Goal: Information Seeking & Learning: Learn about a topic

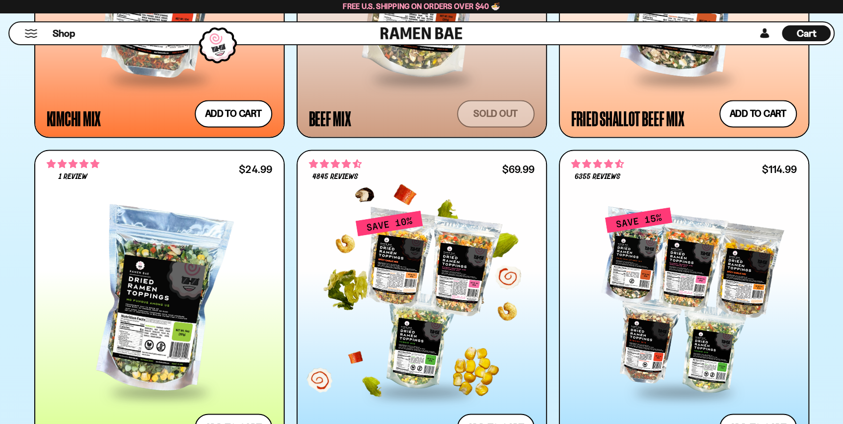
scroll to position [1026, 0]
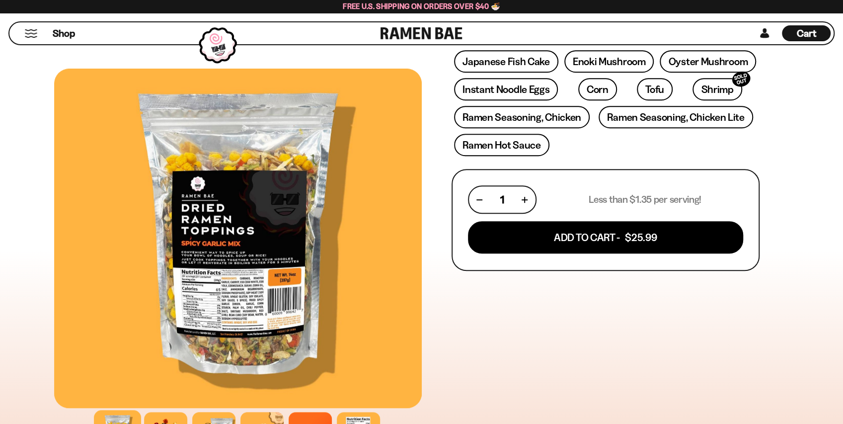
scroll to position [298, 0]
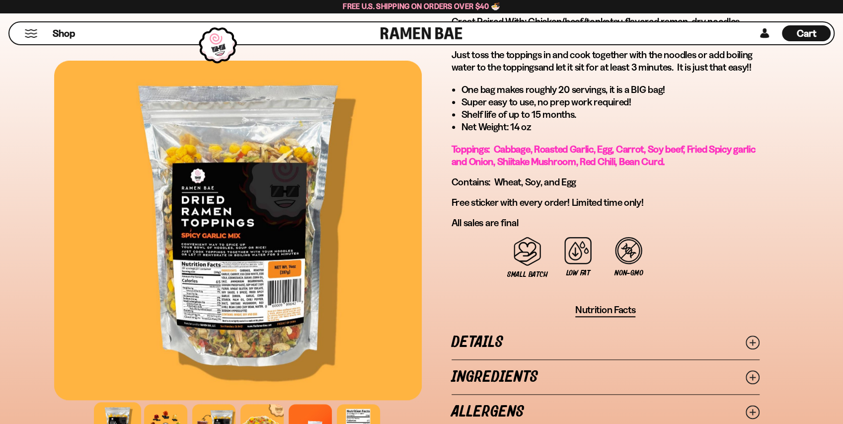
scroll to position [563, 0]
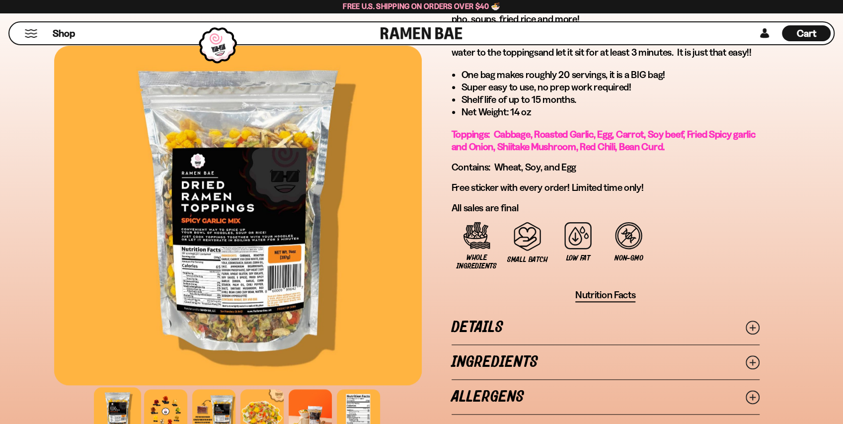
click at [518, 361] on link "Ingredients" at bounding box center [606, 362] width 308 height 34
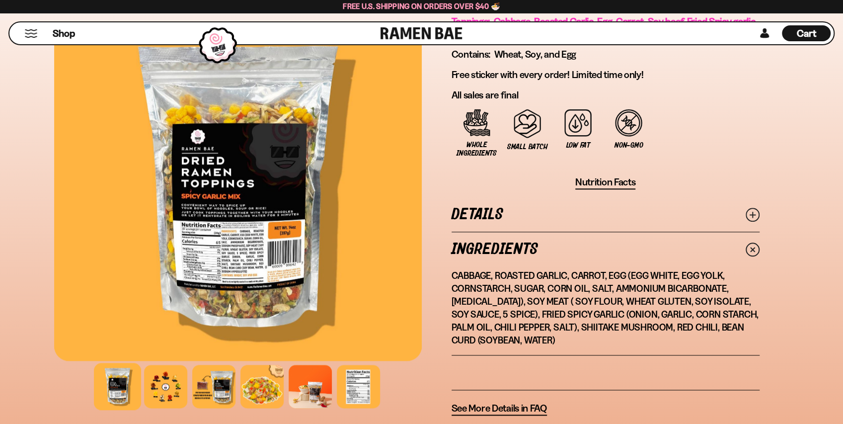
scroll to position [728, 0]
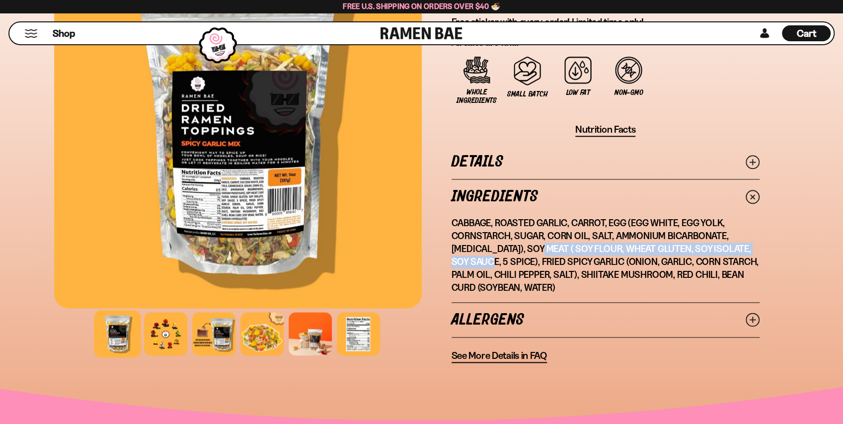
drag, startPoint x: 548, startPoint y: 246, endPoint x: 517, endPoint y: 263, distance: 34.9
click at [517, 263] on p "Cabbage, Roasted Garlic, Carrot, Egg (Egg White, Egg Yolk, Cornstarch, Sugar, C…" at bounding box center [606, 256] width 308 height 78
click at [154, 343] on div at bounding box center [165, 333] width 47 height 47
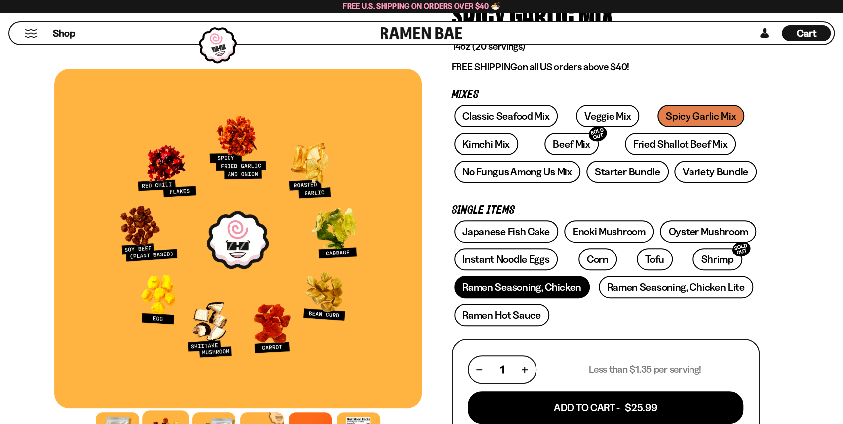
scroll to position [99, 0]
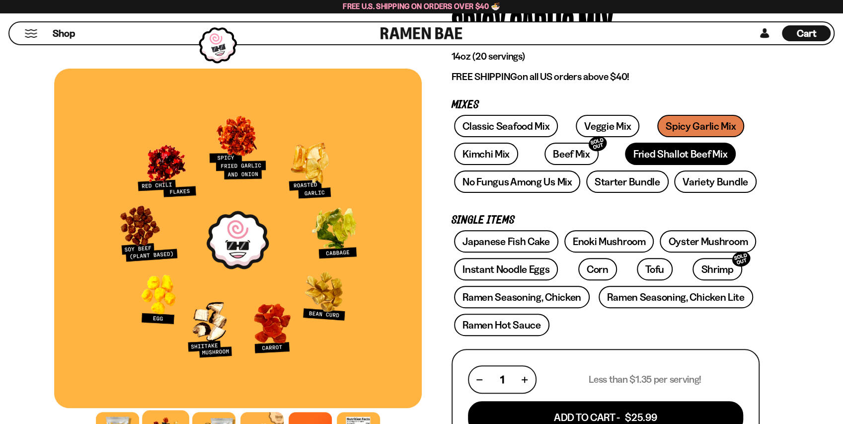
click at [630, 154] on link "Fried Shallot Beef Mix" at bounding box center [680, 154] width 111 height 22
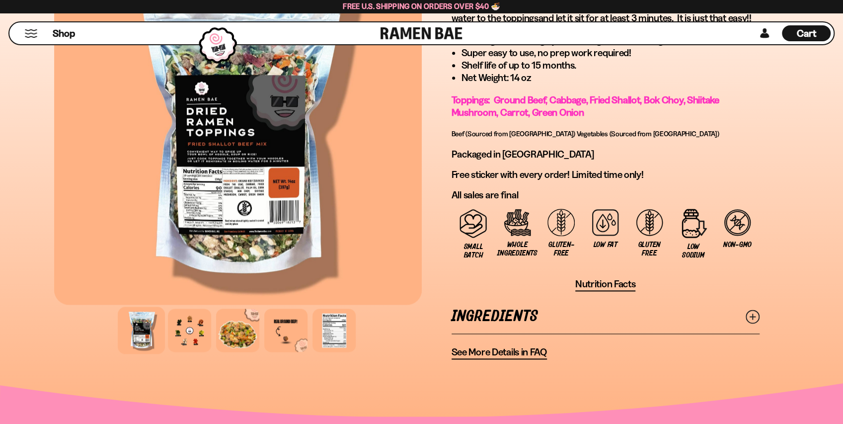
scroll to position [662, 0]
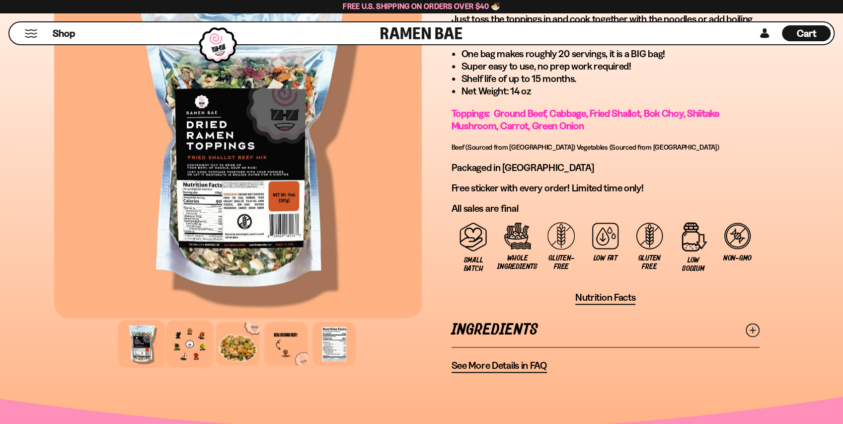
click at [177, 349] on div at bounding box center [189, 343] width 47 height 47
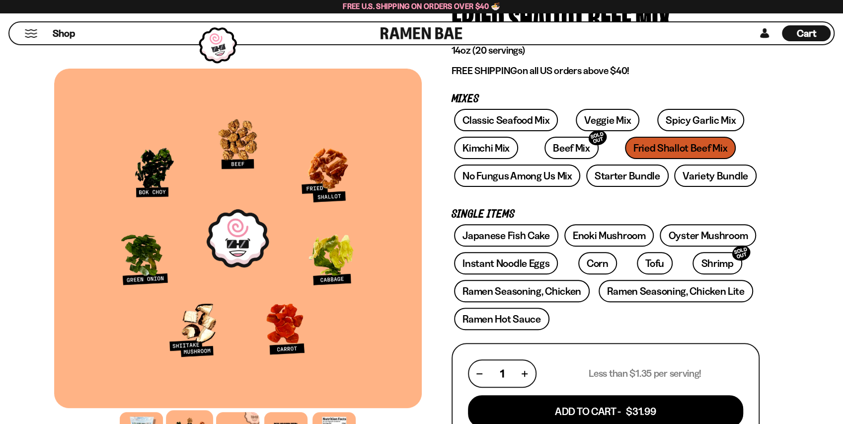
scroll to position [99, 0]
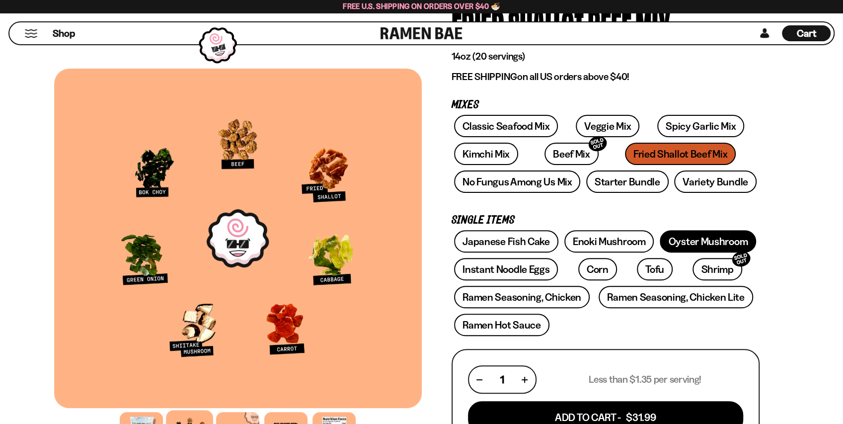
click at [709, 238] on link "Oyster Mushroom" at bounding box center [708, 241] width 96 height 22
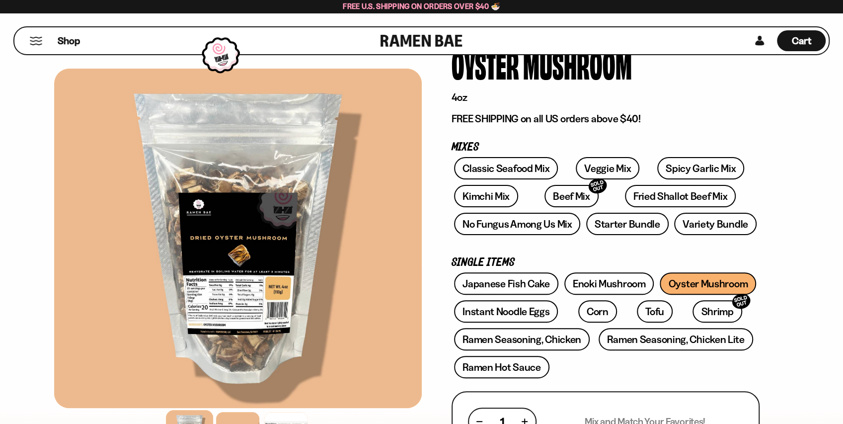
scroll to position [66, 0]
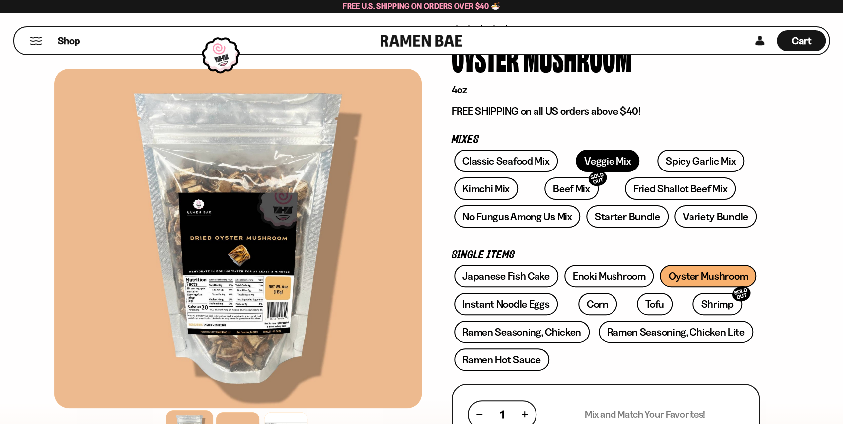
click at [590, 160] on link "Veggie Mix" at bounding box center [608, 161] width 64 height 22
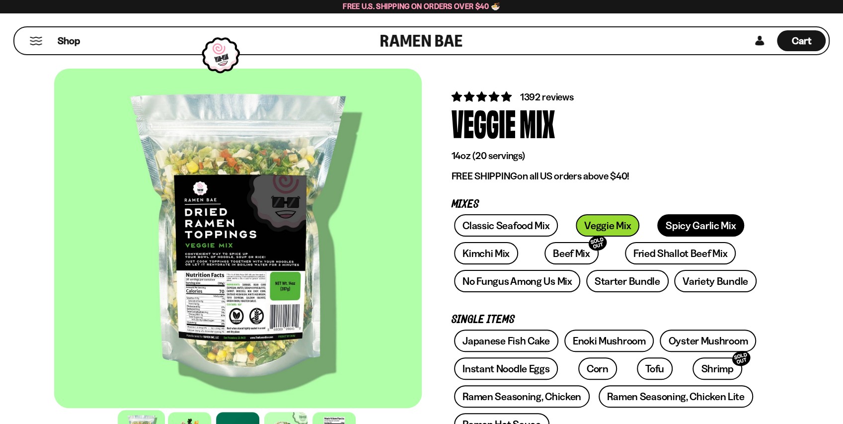
click at [666, 215] on link "Spicy Garlic Mix" at bounding box center [700, 225] width 87 height 22
